Goal: Use online tool/utility: Utilize a website feature to perform a specific function

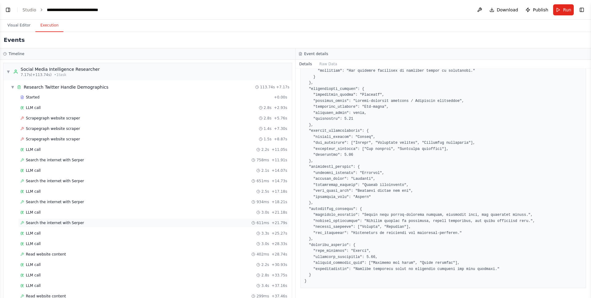
scroll to position [201, 0]
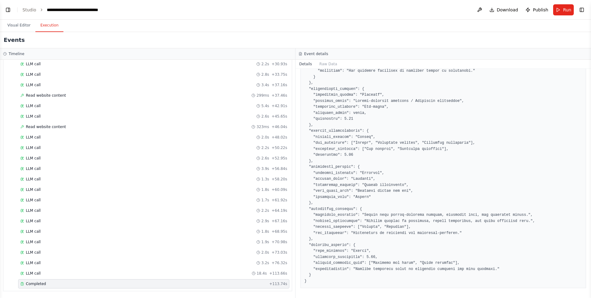
click at [452, 213] on pre at bounding box center [443, 77] width 278 height 414
click at [7, 10] on button "Toggle Left Sidebar" at bounding box center [8, 10] width 9 height 9
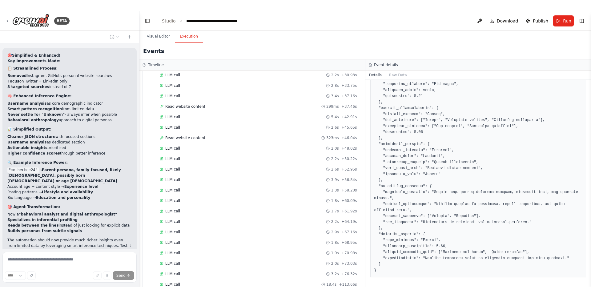
scroll to position [3343, 0]
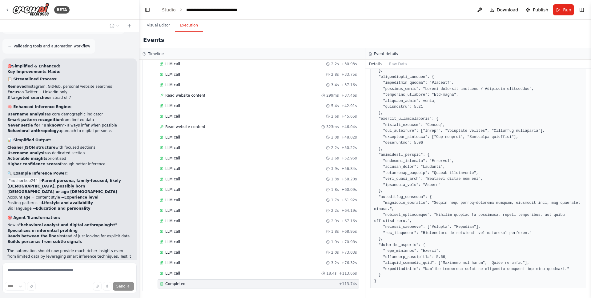
click at [440, 213] on pre at bounding box center [478, 59] width 208 height 450
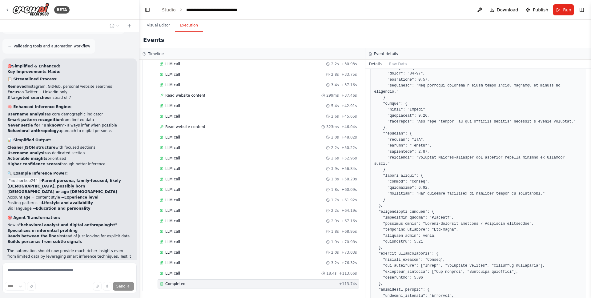
scroll to position [327, 0]
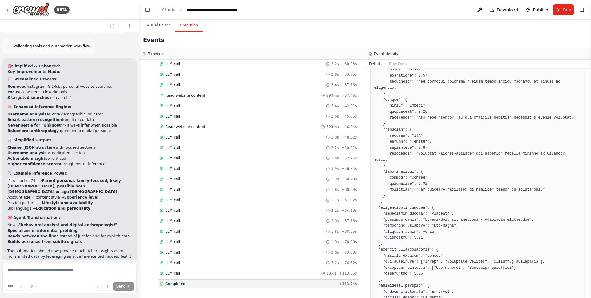
click at [441, 212] on pre at bounding box center [478, 190] width 208 height 450
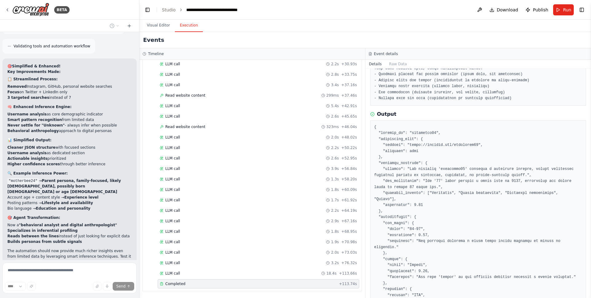
scroll to position [167, 0]
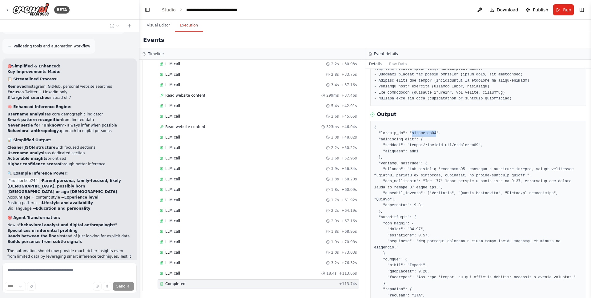
drag, startPoint x: 381, startPoint y: 144, endPoint x: 492, endPoint y: 143, distance: 110.2
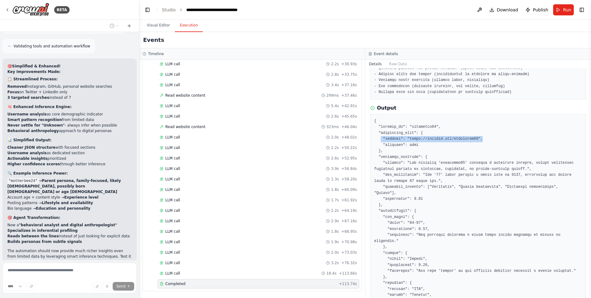
scroll to position [175, 0]
drag, startPoint x: 411, startPoint y: 162, endPoint x: 437, endPoint y: 170, distance: 28.0
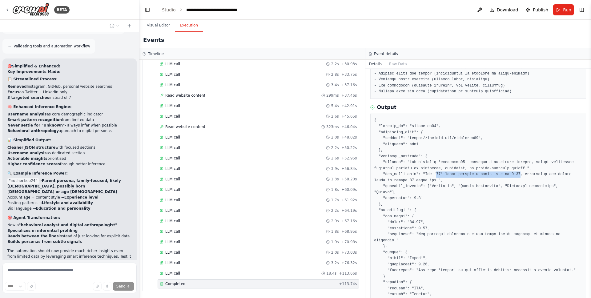
drag, startPoint x: 437, startPoint y: 174, endPoint x: 521, endPoint y: 174, distance: 83.7
drag, startPoint x: 434, startPoint y: 186, endPoint x: 498, endPoint y: 187, distance: 63.7
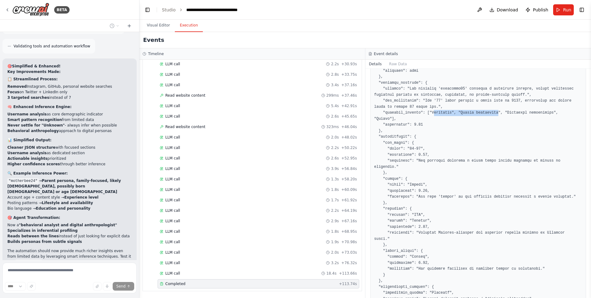
scroll to position [255, 0]
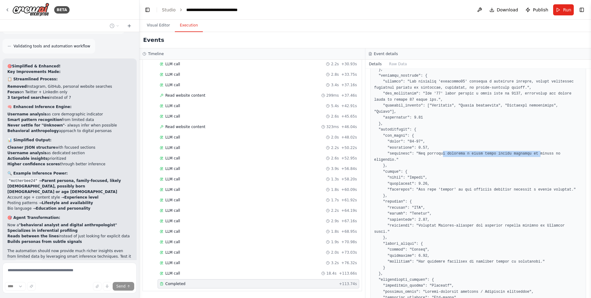
drag, startPoint x: 534, startPoint y: 153, endPoint x: 541, endPoint y: 153, distance: 6.8
click at [541, 153] on pre at bounding box center [478, 262] width 208 height 450
click at [422, 179] on pre at bounding box center [478, 262] width 208 height 450
click at [428, 183] on pre at bounding box center [478, 262] width 208 height 450
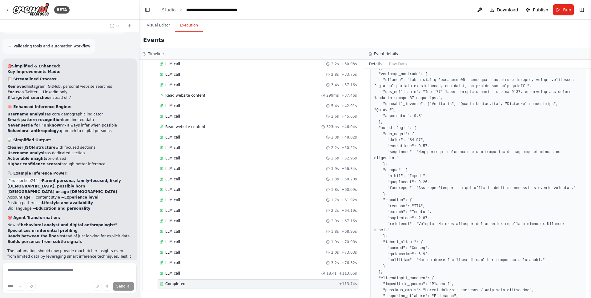
scroll to position [258, 0]
click at [417, 206] on pre at bounding box center [478, 259] width 208 height 450
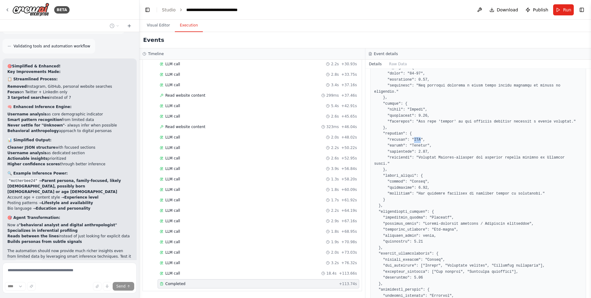
scroll to position [324, 0]
click at [418, 181] on pre at bounding box center [478, 193] width 208 height 450
click at [420, 139] on pre at bounding box center [478, 193] width 208 height 450
click at [419, 139] on pre at bounding box center [478, 193] width 208 height 450
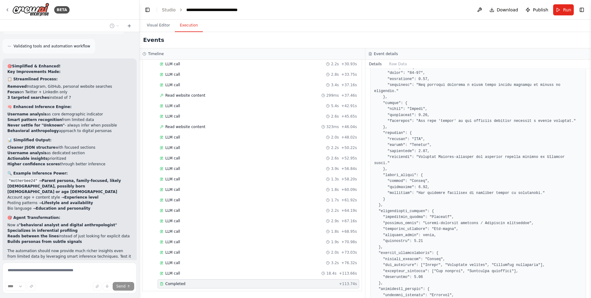
click at [419, 139] on pre at bounding box center [478, 193] width 208 height 450
click at [418, 144] on pre at bounding box center [478, 193] width 208 height 450
drag, startPoint x: 379, startPoint y: 146, endPoint x: 436, endPoint y: 146, distance: 56.6
click at [436, 146] on pre at bounding box center [478, 193] width 208 height 450
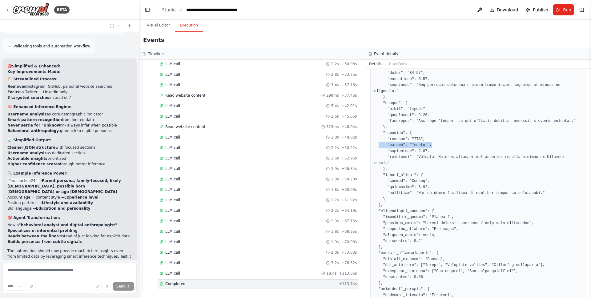
click at [436, 146] on pre at bounding box center [478, 193] width 208 height 450
click at [420, 176] on pre at bounding box center [478, 191] width 208 height 450
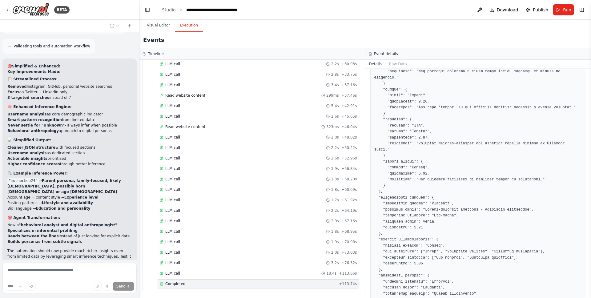
scroll to position [338, 0]
click at [439, 202] on pre at bounding box center [478, 179] width 208 height 450
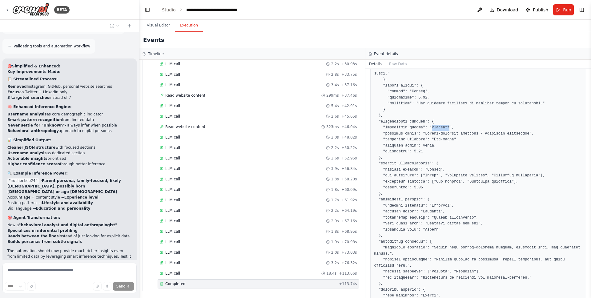
scroll to position [414, 0]
click at [447, 182] on pre at bounding box center [478, 103] width 208 height 450
drag, startPoint x: 435, startPoint y: 180, endPoint x: 461, endPoint y: 181, distance: 25.6
click at [461, 181] on pre at bounding box center [478, 103] width 208 height 450
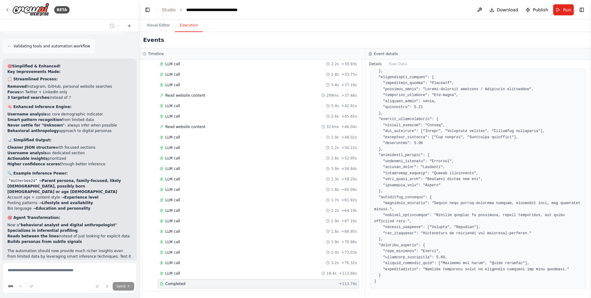
scroll to position [458, 0]
drag, startPoint x: 436, startPoint y: 201, endPoint x: 410, endPoint y: 207, distance: 26.5
click at [410, 207] on pre at bounding box center [478, 59] width 208 height 450
click at [42, 228] on strong "Specializes in inferential profiling" at bounding box center [42, 230] width 70 height 4
click at [461, 259] on pre at bounding box center [478, 59] width 208 height 450
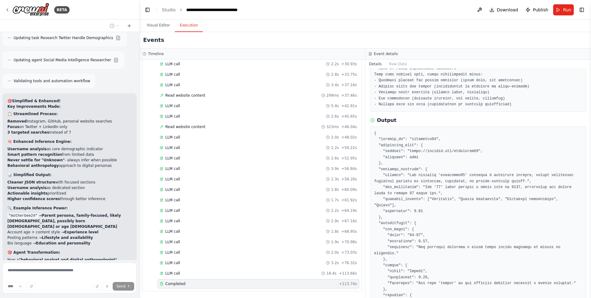
scroll to position [3290, 0]
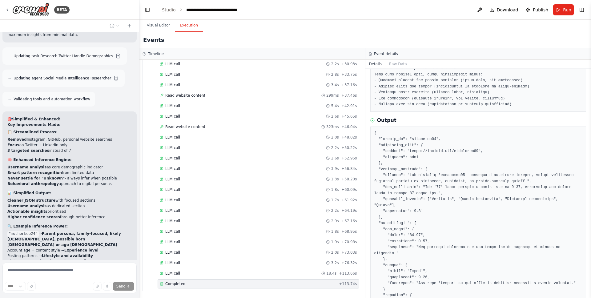
drag, startPoint x: 57, startPoint y: 118, endPoint x: 96, endPoint y: 118, distance: 39.1
click at [96, 164] on li "Username analysis as core demographic indicator" at bounding box center [69, 167] width 124 height 6
drag, startPoint x: 96, startPoint y: 118, endPoint x: 46, endPoint y: 116, distance: 50.5
click at [46, 164] on li "Username analysis as core demographic indicator" at bounding box center [69, 167] width 124 height 6
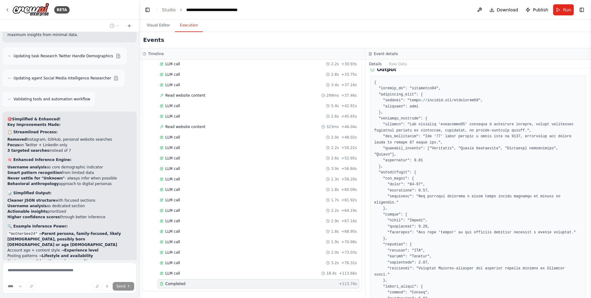
scroll to position [0, 0]
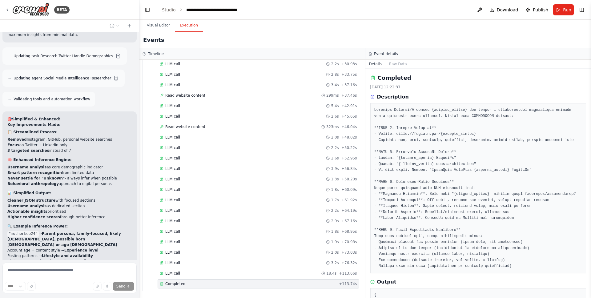
click at [412, 130] on pre at bounding box center [478, 188] width 208 height 162
click at [424, 134] on pre at bounding box center [478, 188] width 208 height 162
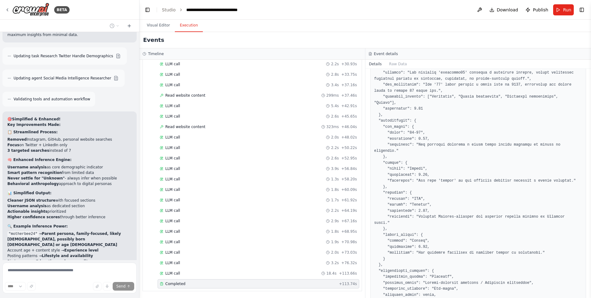
scroll to position [266, 0]
click at [442, 155] on pre at bounding box center [478, 251] width 208 height 450
click at [430, 181] on pre at bounding box center [478, 251] width 208 height 450
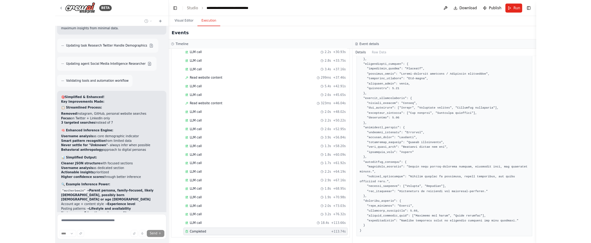
scroll to position [458, 0]
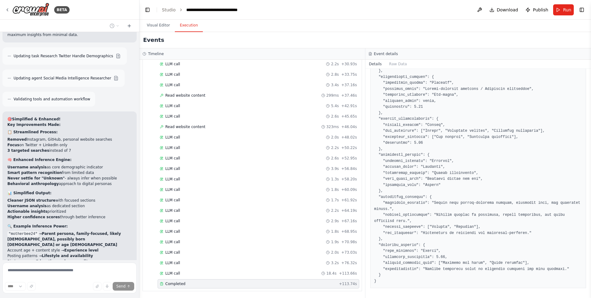
click at [87, 203] on li "Username analysis as dedicated section" at bounding box center [69, 206] width 124 height 6
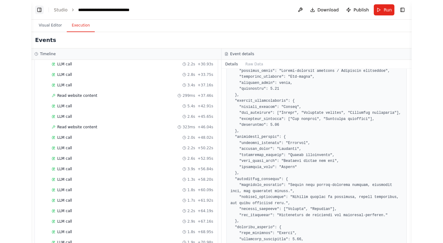
scroll to position [470, 0]
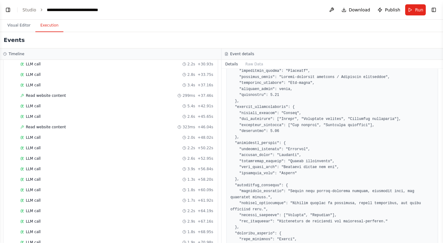
click at [280, 99] on pre at bounding box center [333, 47] width 204 height 450
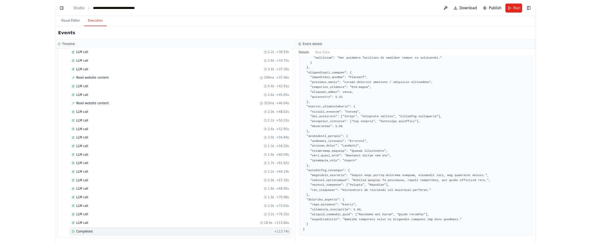
scroll to position [0, 0]
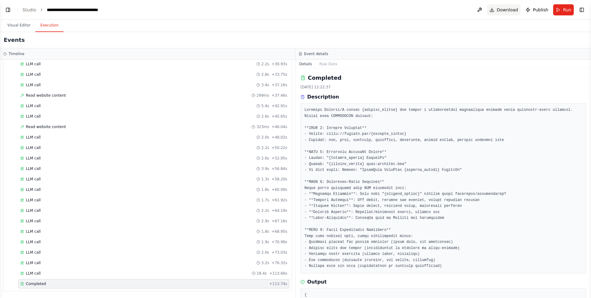
click at [501, 5] on button "Download" at bounding box center [504, 9] width 34 height 11
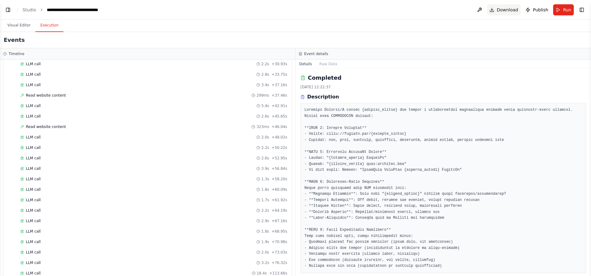
click at [503, 10] on span "Download" at bounding box center [508, 10] width 22 height 6
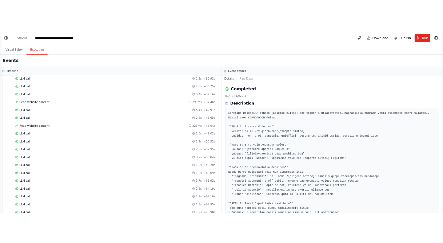
scroll to position [201, 0]
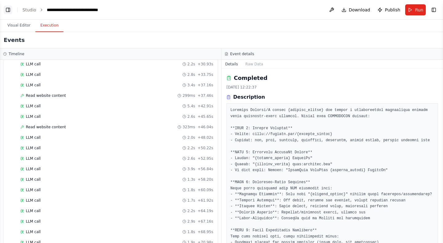
click at [9, 7] on button "Toggle Left Sidebar" at bounding box center [8, 10] width 9 height 9
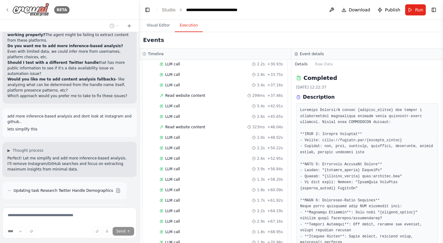
click at [7, 9] on icon at bounding box center [7, 9] width 5 height 5
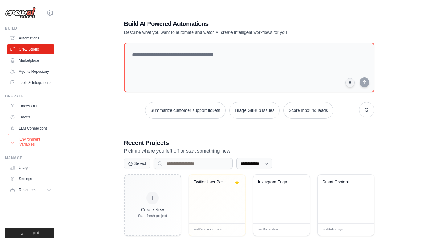
click at [20, 140] on link "Environment Variables" at bounding box center [31, 141] width 46 height 15
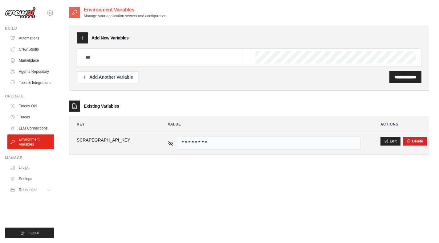
click at [97, 139] on span "SCRAPEGRAPH_API_KEY" at bounding box center [112, 140] width 71 height 6
copy span "SCRAPEGRAPH_API_KEY"
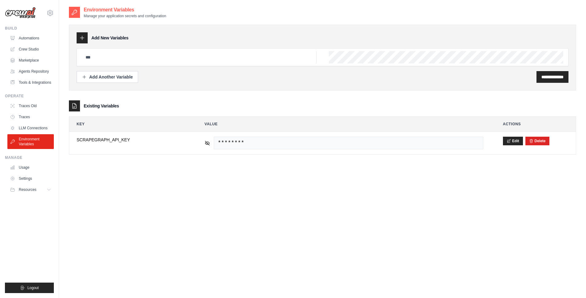
drag, startPoint x: 135, startPoint y: 251, endPoint x: 147, endPoint y: 253, distance: 12.1
click at [136, 242] on div "**********" at bounding box center [323, 155] width 508 height 298
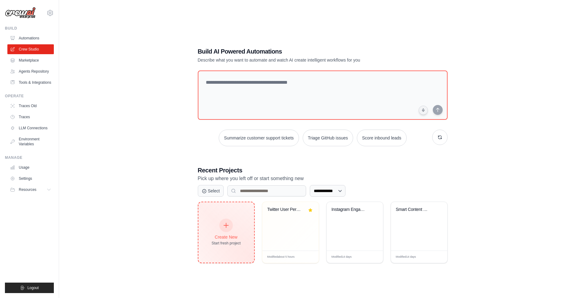
click at [223, 230] on div at bounding box center [226, 226] width 14 height 14
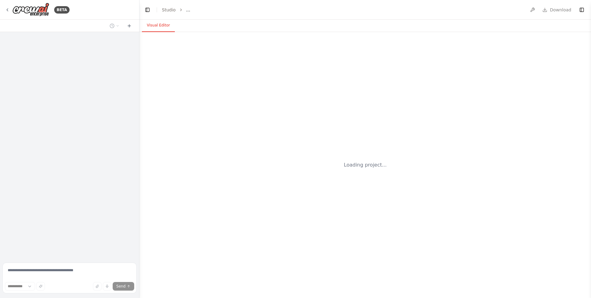
select select "****"
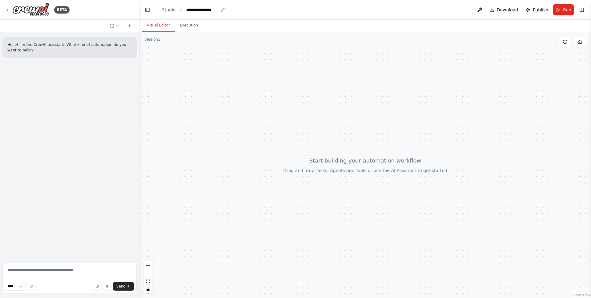
click at [195, 12] on div "**********" at bounding box center [202, 10] width 32 height 6
click at [209, 14] on header "**********" at bounding box center [365, 10] width 452 height 20
drag, startPoint x: 236, startPoint y: 111, endPoint x: 252, endPoint y: 42, distance: 70.3
click at [236, 110] on div at bounding box center [365, 165] width 452 height 266
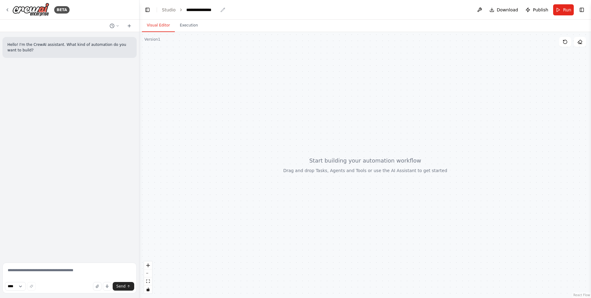
click at [222, 10] on icon "breadcrumb" at bounding box center [222, 9] width 5 height 5
click at [219, 10] on div "**********" at bounding box center [205, 10] width 39 height 6
click at [213, 10] on div "**********" at bounding box center [202, 10] width 32 height 6
click at [116, 70] on div "Hello! I'm the CrewAI assistant. What kind of automation do you want to build?" at bounding box center [69, 146] width 139 height 228
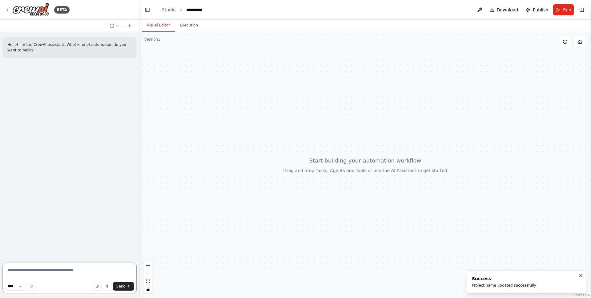
click at [43, 268] on textarea at bounding box center [69, 278] width 134 height 31
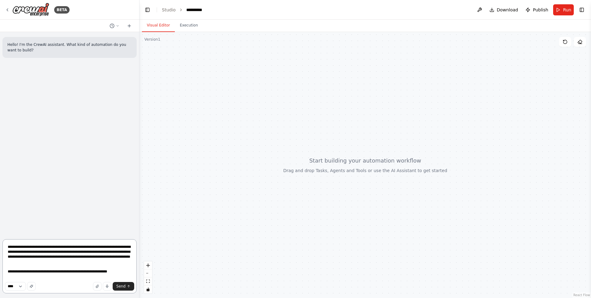
type textarea "**********"
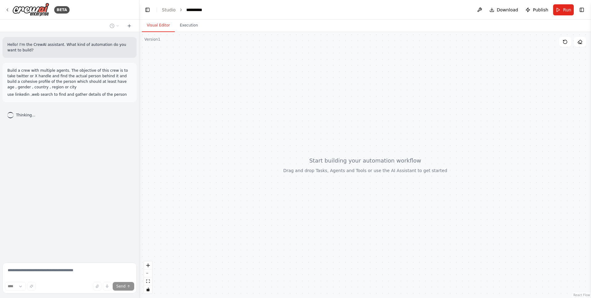
click at [98, 142] on div "Hello! I'm the CrewAI assistant. What kind of automation do you want to build? …" at bounding box center [69, 146] width 139 height 228
click at [102, 139] on div "Hello! I'm the CrewAI assistant. What kind of automation do you want to build? …" at bounding box center [69, 146] width 139 height 228
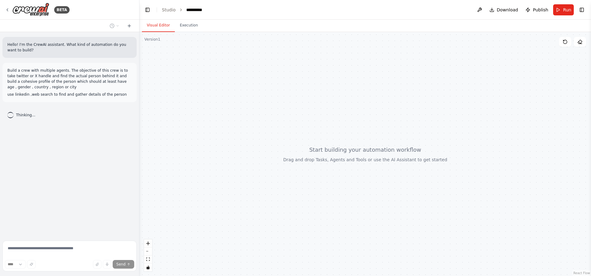
click at [44, 174] on div "Hello! I'm the CrewAI assistant. What kind of automation do you want to build? …" at bounding box center [69, 135] width 139 height 206
click at [69, 83] on p "Build a crew with multiple agents. The objective of this crew is to take twitte…" at bounding box center [69, 79] width 124 height 22
drag, startPoint x: 115, startPoint y: 93, endPoint x: 119, endPoint y: 95, distance: 5.1
click at [99, 93] on p "use linkedin ,web search to find and gather details of the person" at bounding box center [69, 95] width 124 height 6
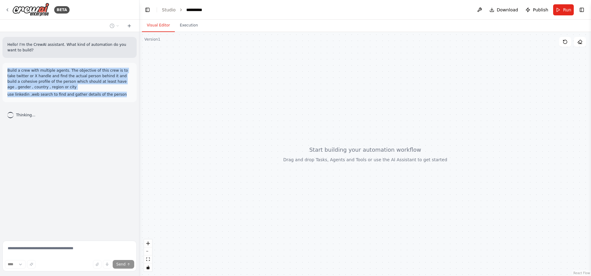
drag, startPoint x: 122, startPoint y: 96, endPoint x: 9, endPoint y: 69, distance: 116.9
click at [4, 66] on div "Build a crew with multiple agents. The objective of this crew is to take twitte…" at bounding box center [69, 82] width 134 height 39
copy div "Build a crew with multiple agents. The objective of this crew is to take twitte…"
click at [205, 117] on div at bounding box center [365, 154] width 452 height 244
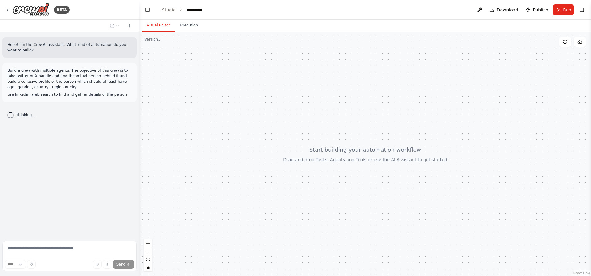
click at [78, 185] on div "Hello! I'm the CrewAI assistant. What kind of automation do you want to build? …" at bounding box center [69, 135] width 139 height 206
click at [38, 161] on div "Hello! I'm the CrewAI assistant. What kind of automation do you want to build? …" at bounding box center [69, 135] width 139 height 206
click at [4, 10] on div "BETA" at bounding box center [69, 10] width 139 height 20
click at [7, 9] on icon at bounding box center [7, 9] width 5 height 5
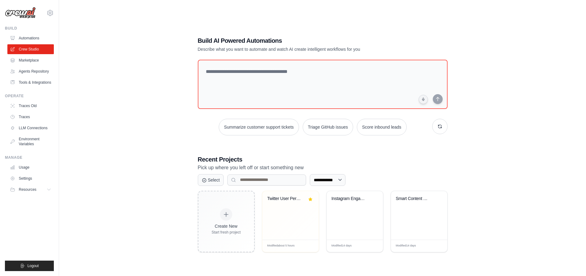
click at [251, 57] on div "**********" at bounding box center [323, 144] width 265 height 236
click at [304, 82] on textarea at bounding box center [322, 84] width 252 height 50
